Goal: Book appointment/travel/reservation

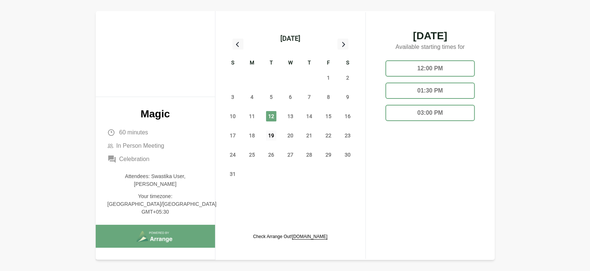
click at [272, 134] on span "19" at bounding box center [271, 135] width 10 height 10
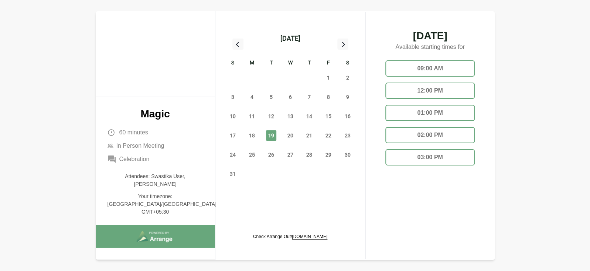
click at [458, 132] on div "02:00 PM" at bounding box center [429, 135] width 89 height 16
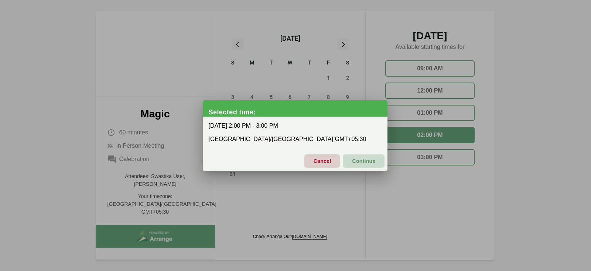
click at [360, 160] on span "Continue" at bounding box center [364, 161] width 24 height 16
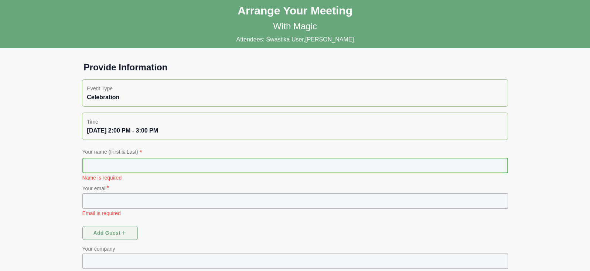
click at [122, 163] on input "text" at bounding box center [295, 165] width 426 height 16
type input "*"
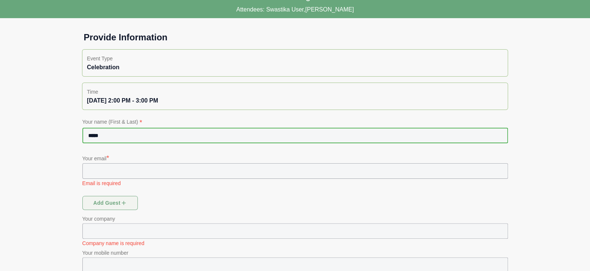
scroll to position [32, 0]
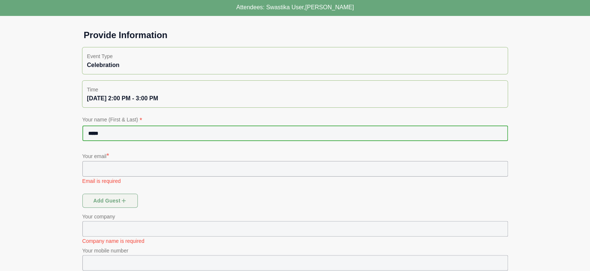
type input "*****"
click at [122, 165] on input "text" at bounding box center [295, 169] width 426 height 16
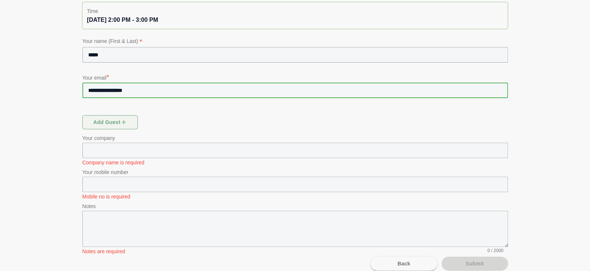
scroll to position [113, 0]
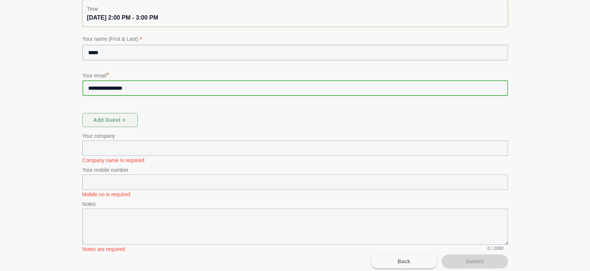
type input "**********"
click at [103, 147] on input "text" at bounding box center [295, 148] width 426 height 16
